Goal: Information Seeking & Learning: Learn about a topic

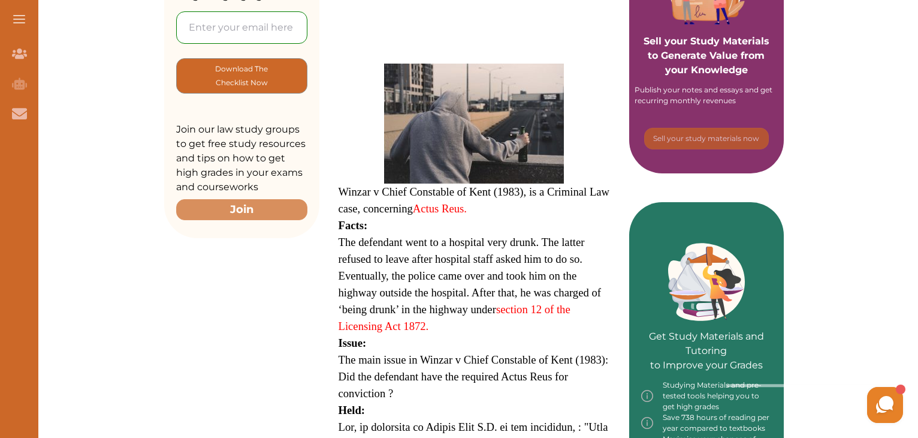
scroll to position [396, 0]
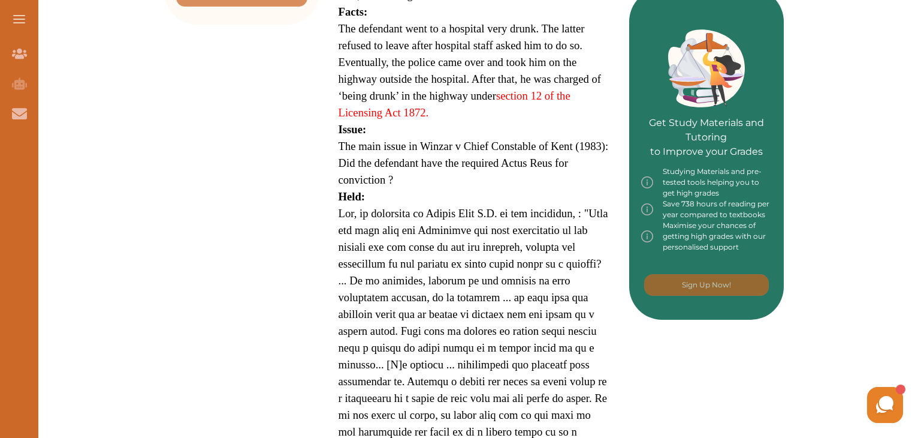
scroll to position [520, 0]
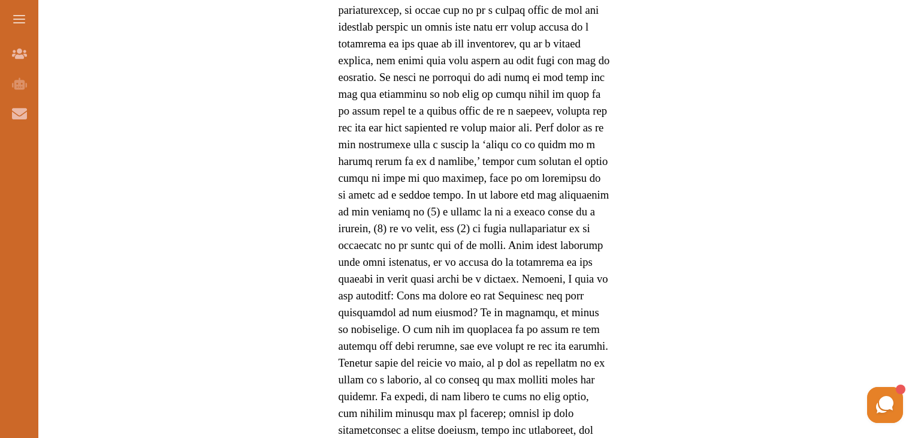
scroll to position [1016, 0]
